Goal: Information Seeking & Learning: Learn about a topic

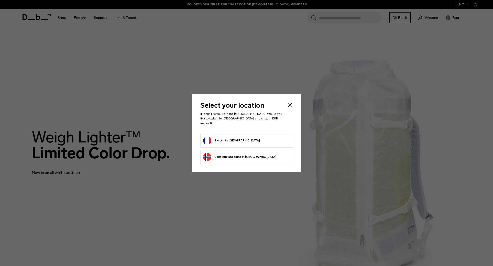
click at [230, 137] on button "Switch to [GEOGRAPHIC_DATA]" at bounding box center [231, 141] width 57 height 8
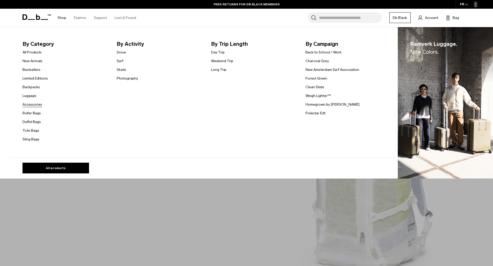
scroll to position [3, 0]
click at [29, 103] on link "Accessories" at bounding box center [32, 104] width 20 height 5
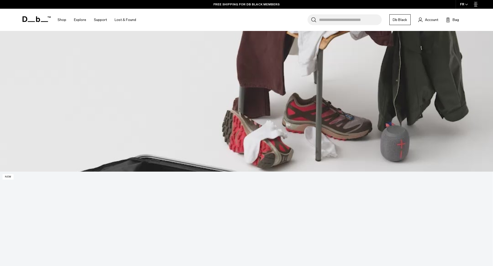
scroll to position [326, 0]
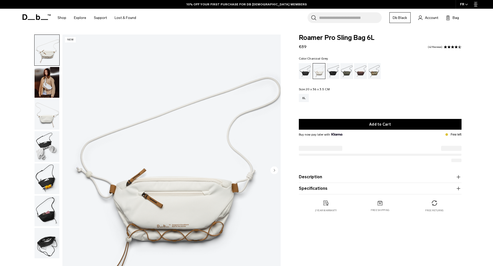
click at [334, 73] on div "Charcoal Grey" at bounding box center [332, 71] width 13 height 16
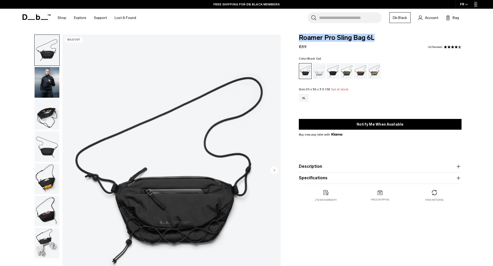
drag, startPoint x: 299, startPoint y: 38, endPoint x: 375, endPoint y: 41, distance: 75.7
click at [375, 41] on span "Roamer Pro Sling Bag 6L" at bounding box center [380, 38] width 163 height 7
copy span "Roamer Pro Sling Bag 6L"
click at [458, 165] on icon "button" at bounding box center [458, 166] width 6 height 6
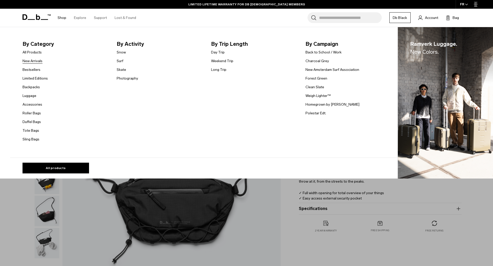
click at [34, 61] on link "New Arrivals" at bounding box center [32, 60] width 20 height 5
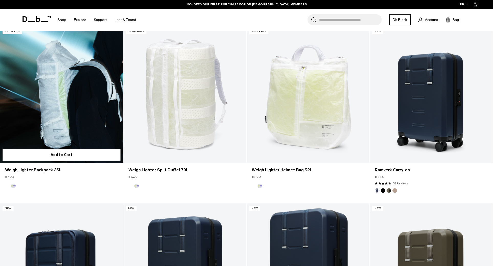
scroll to position [169, 0]
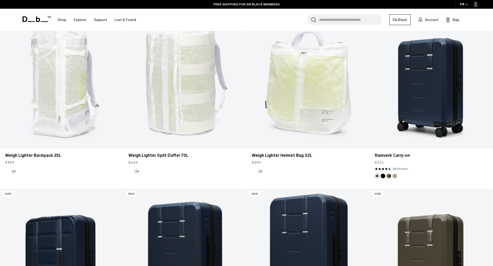
click at [34, 20] on icon at bounding box center [36, 19] width 28 height 6
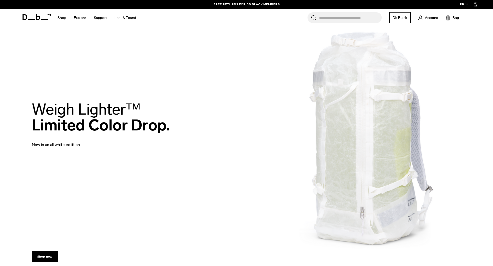
scroll to position [28, 0]
